Goal: Check status: Check status

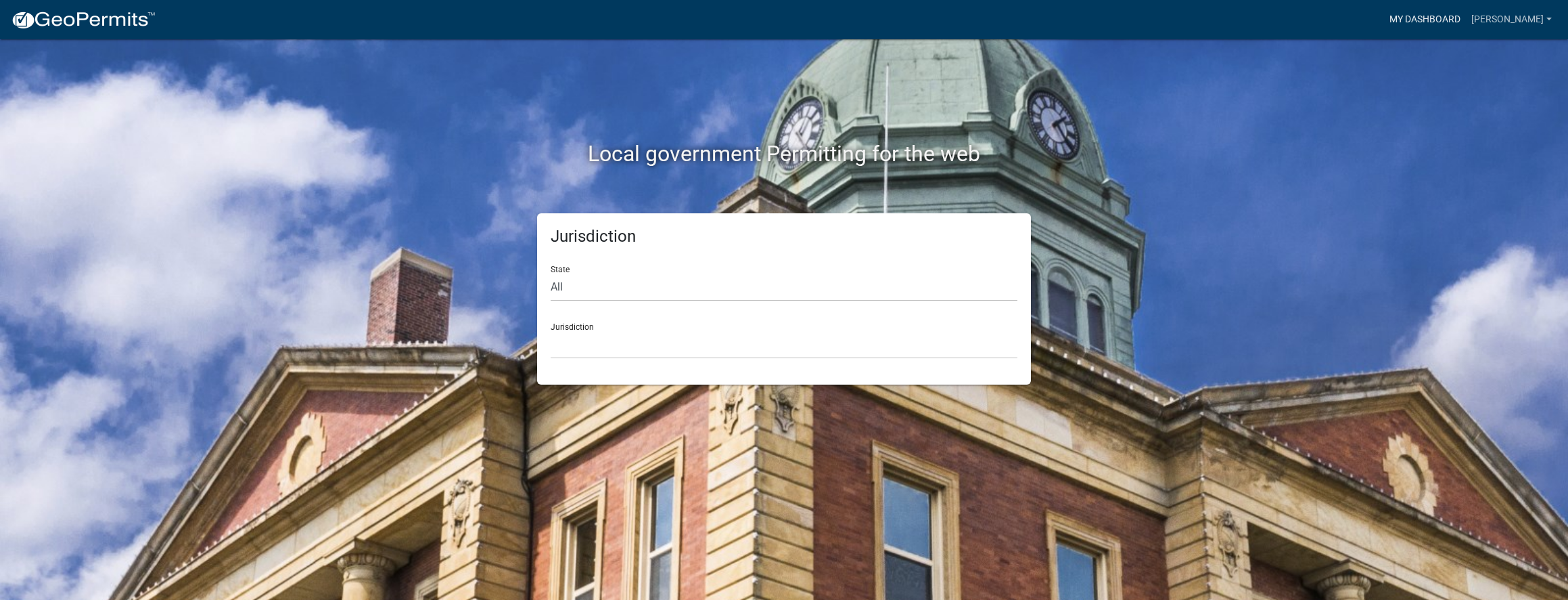
click at [1438, 22] on link "My Dashboard" at bounding box center [1425, 20] width 82 height 26
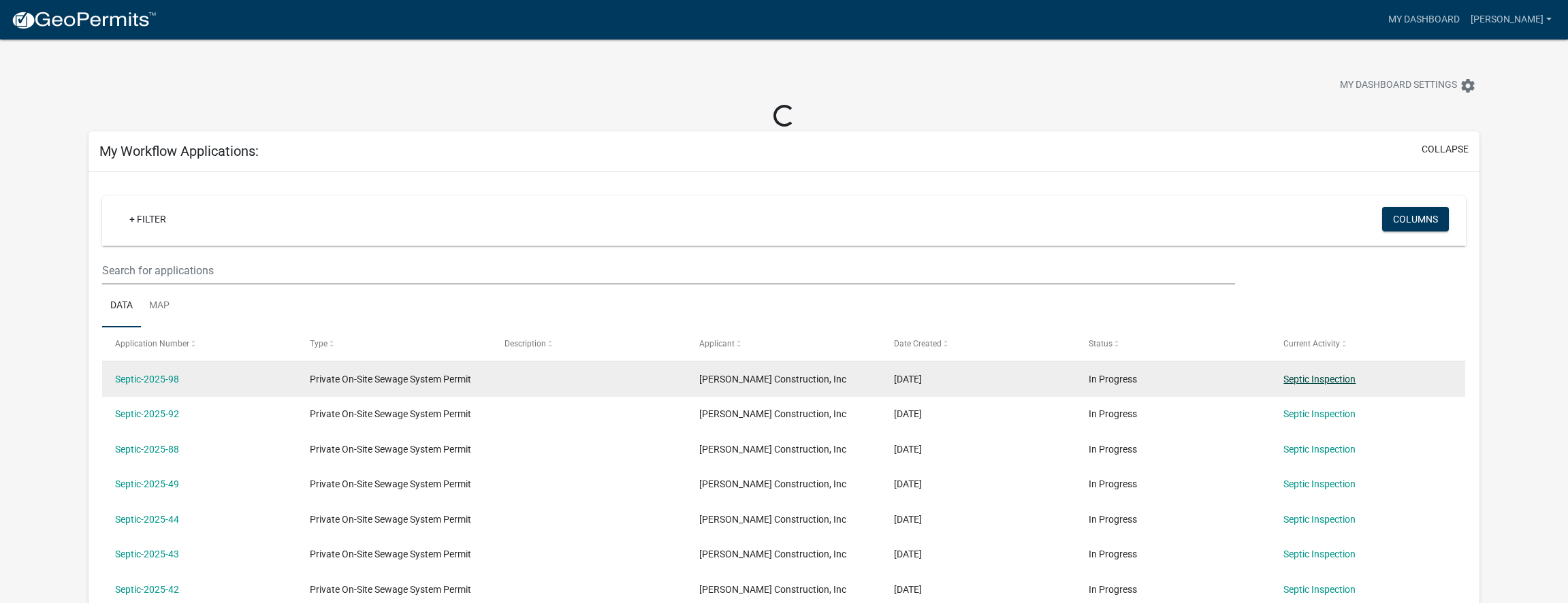
click at [1326, 381] on link "Septic Inspection" at bounding box center [1319, 379] width 72 height 11
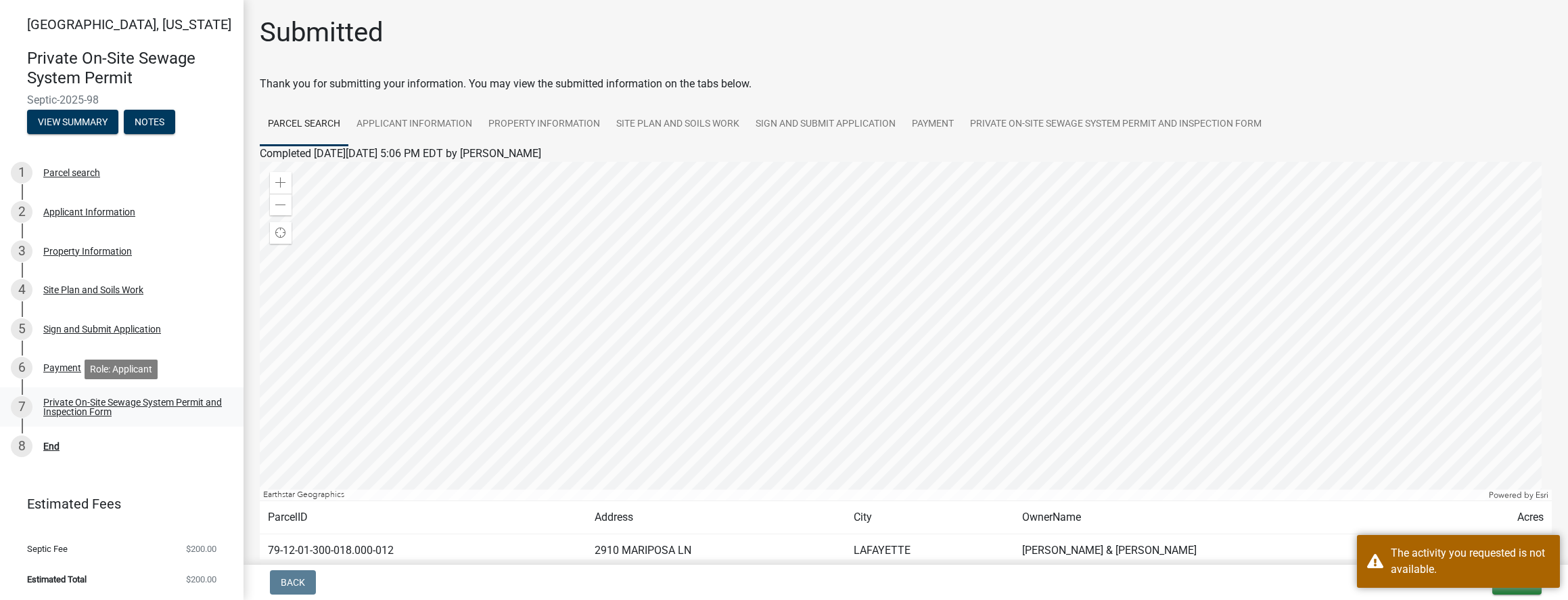
click at [58, 411] on div "Private On-Site Sewage System Permit and Inspection Form" at bounding box center [132, 407] width 179 height 19
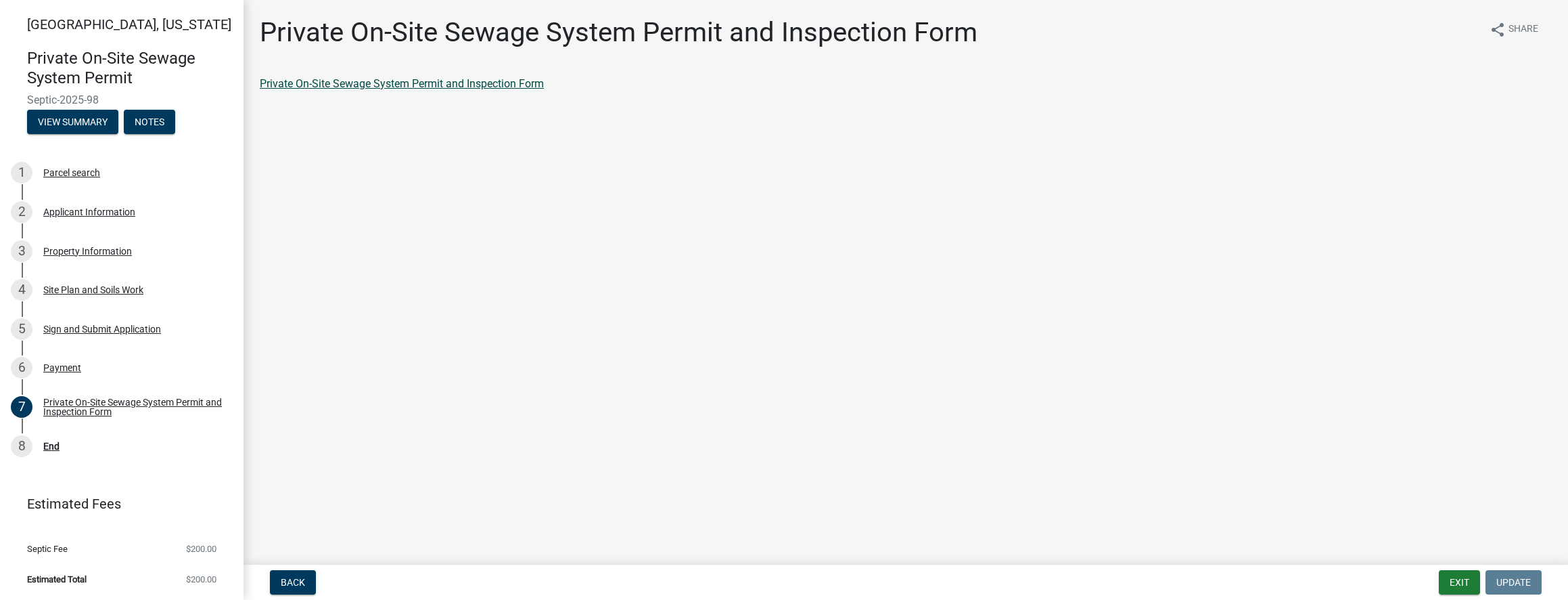
click at [360, 86] on link "Private On-Site Sewage System Permit and Inspection Form" at bounding box center [402, 83] width 284 height 13
